Goal: Information Seeking & Learning: Understand process/instructions

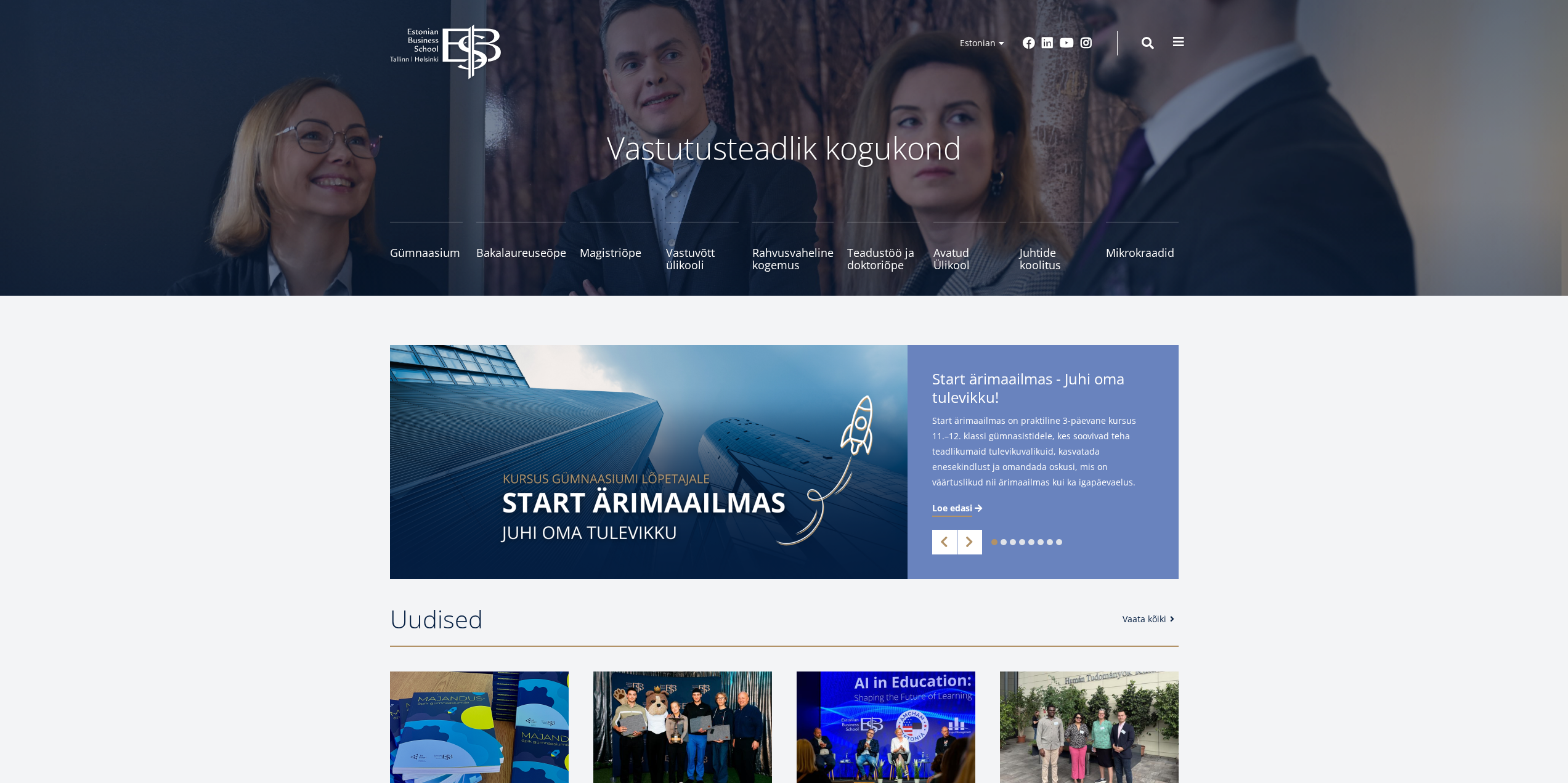
click at [1182, 41] on span at bounding box center [1178, 42] width 12 height 12
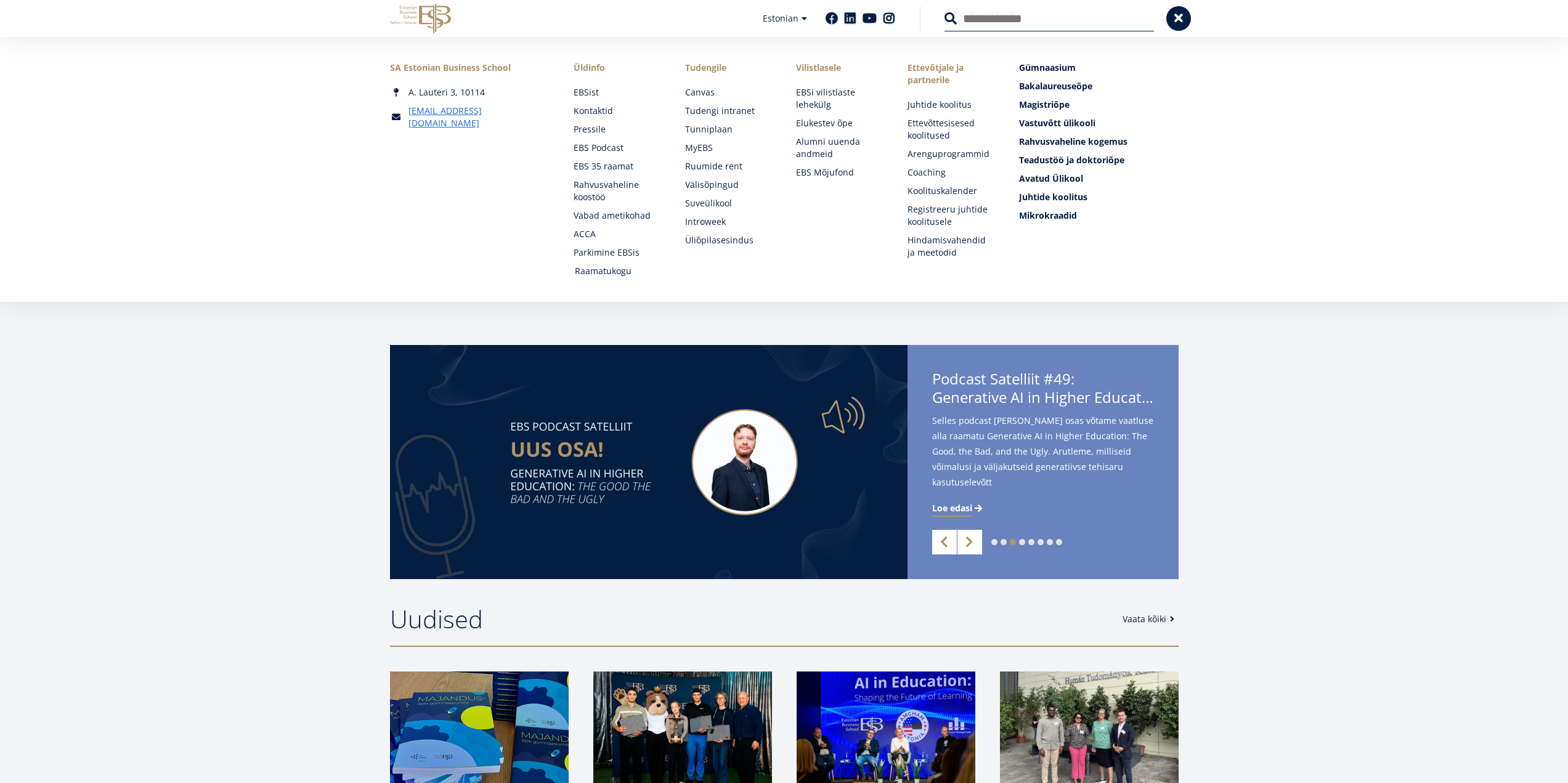
click at [587, 272] on link "Raamatukogu" at bounding box center [618, 270] width 87 height 12
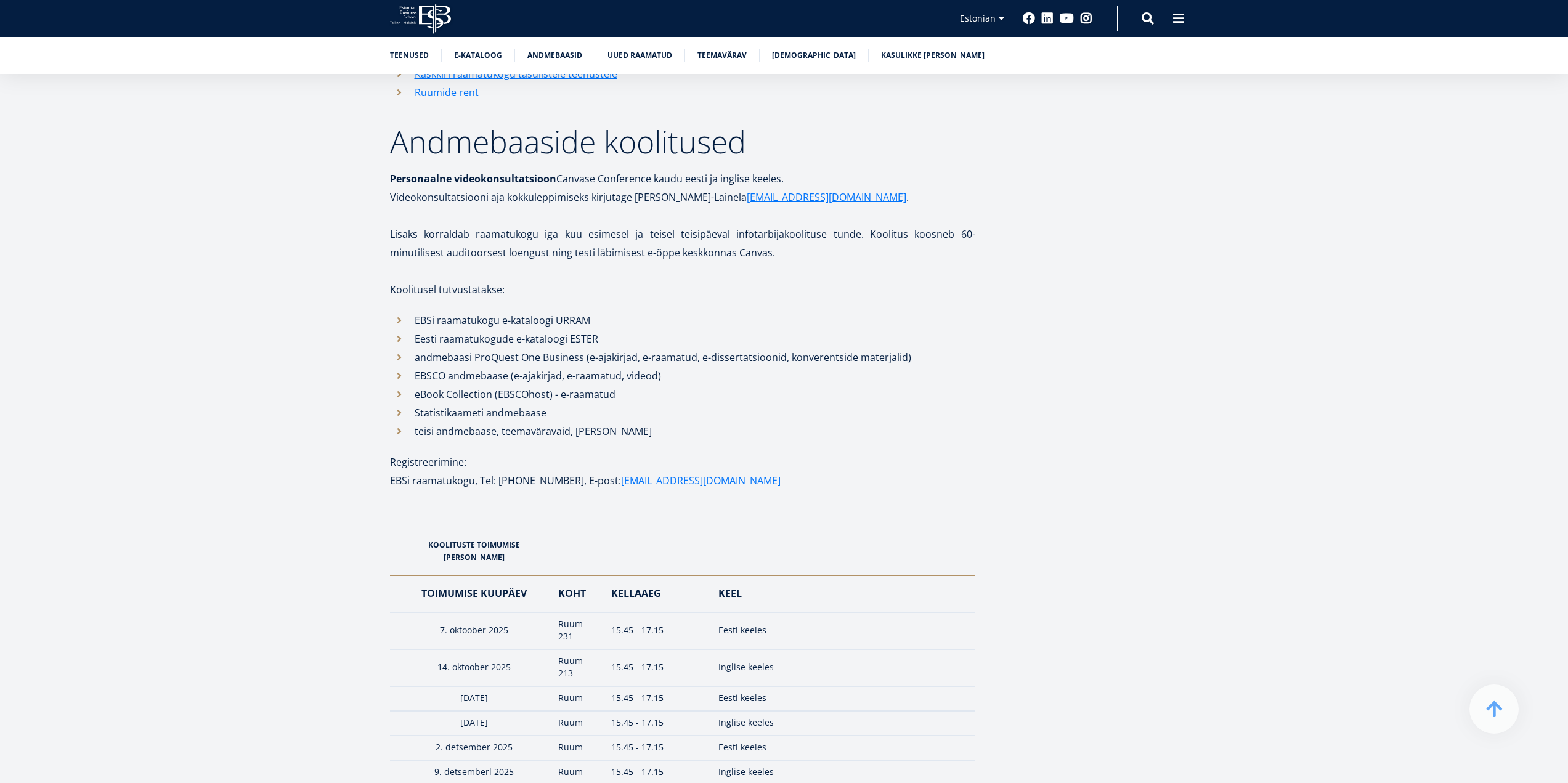
scroll to position [1417, 0]
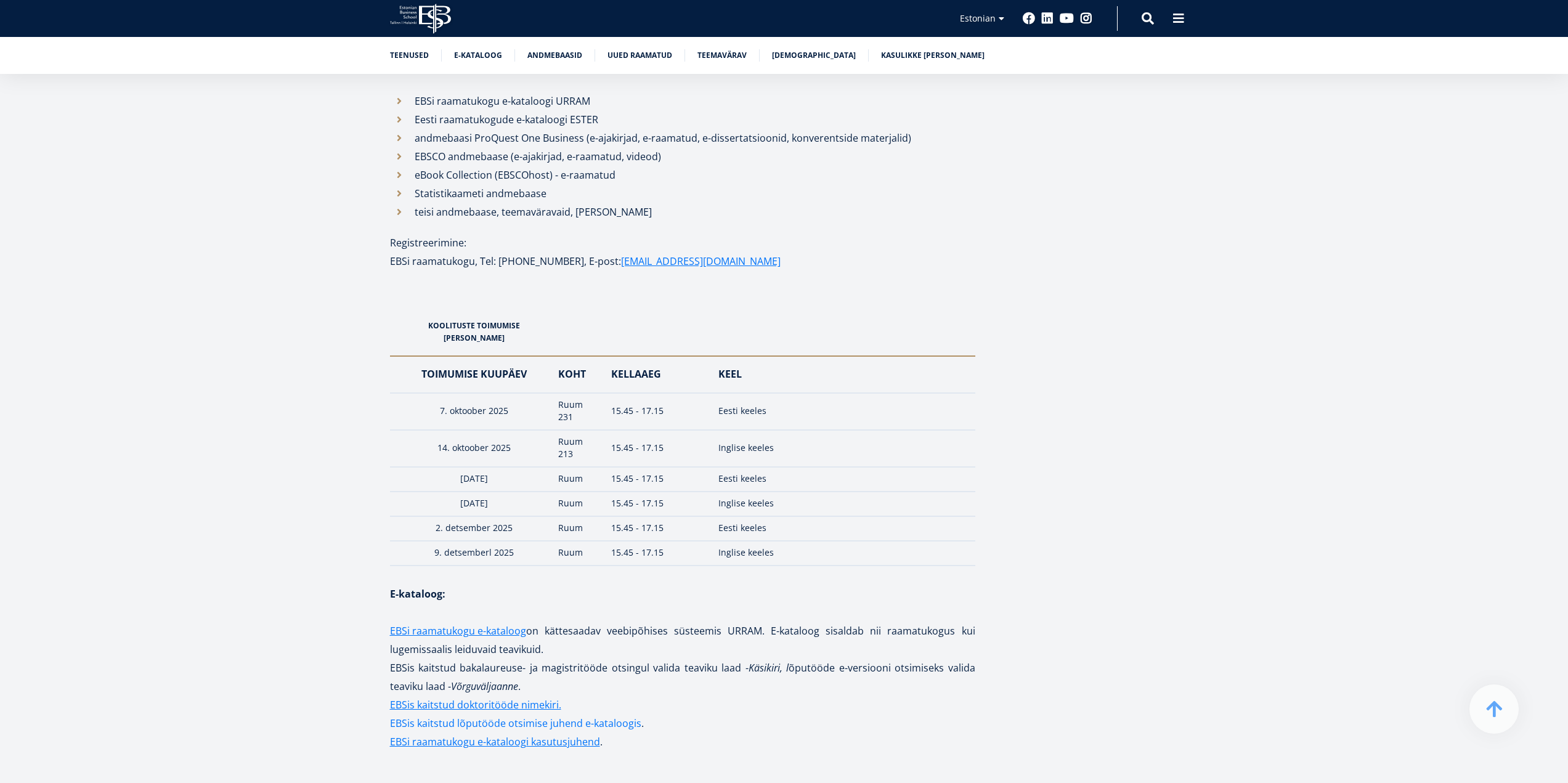
click at [612, 714] on link "EBSis kaitstud lõputööde otsimise juhend e-kataloogis" at bounding box center [516, 723] width 251 height 19
